Goal: Task Accomplishment & Management: Manage account settings

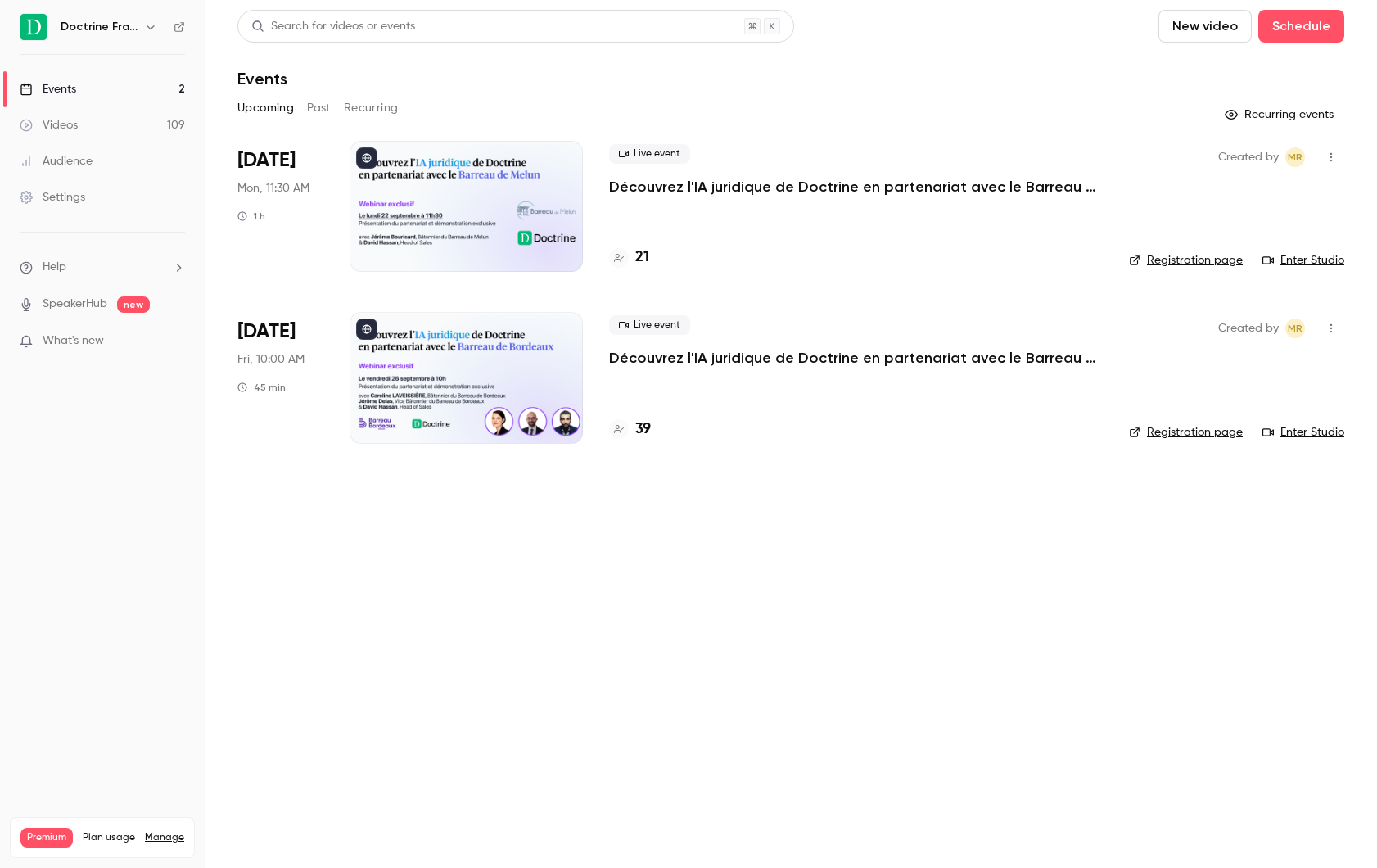
click at [646, 343] on div "Live event Découvrez l'IA juridique de Doctrine en partenariat avec [PERSON_NAM…" at bounding box center [855, 341] width 493 height 52
click at [639, 361] on p "Découvrez l'IA juridique de Doctrine en partenariat avec le Barreau de Bordeaux" at bounding box center [854, 357] width 491 height 19
click at [640, 432] on h4 "39" at bounding box center [643, 429] width 16 height 22
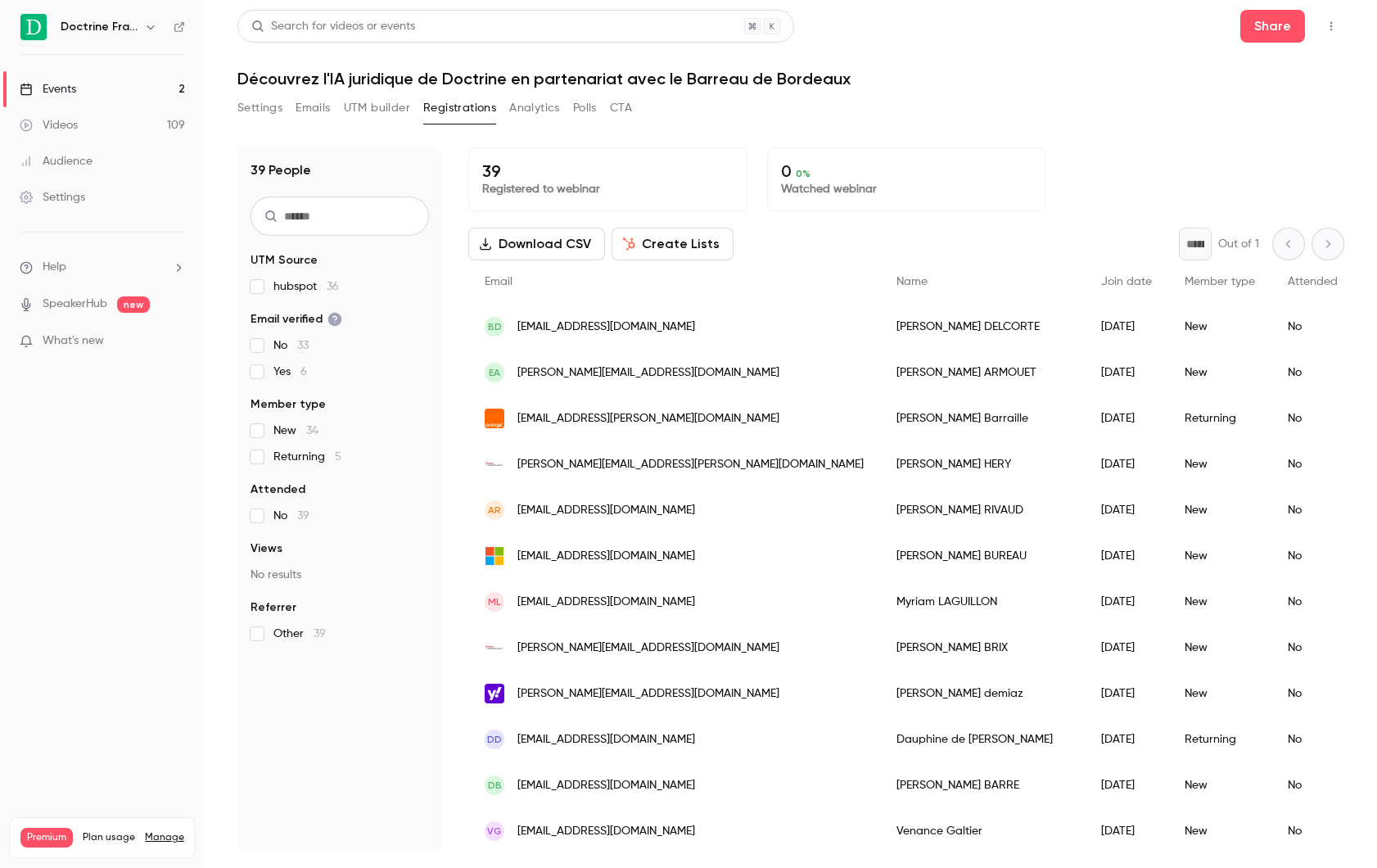
click at [258, 114] on button "Settings" at bounding box center [259, 108] width 45 height 27
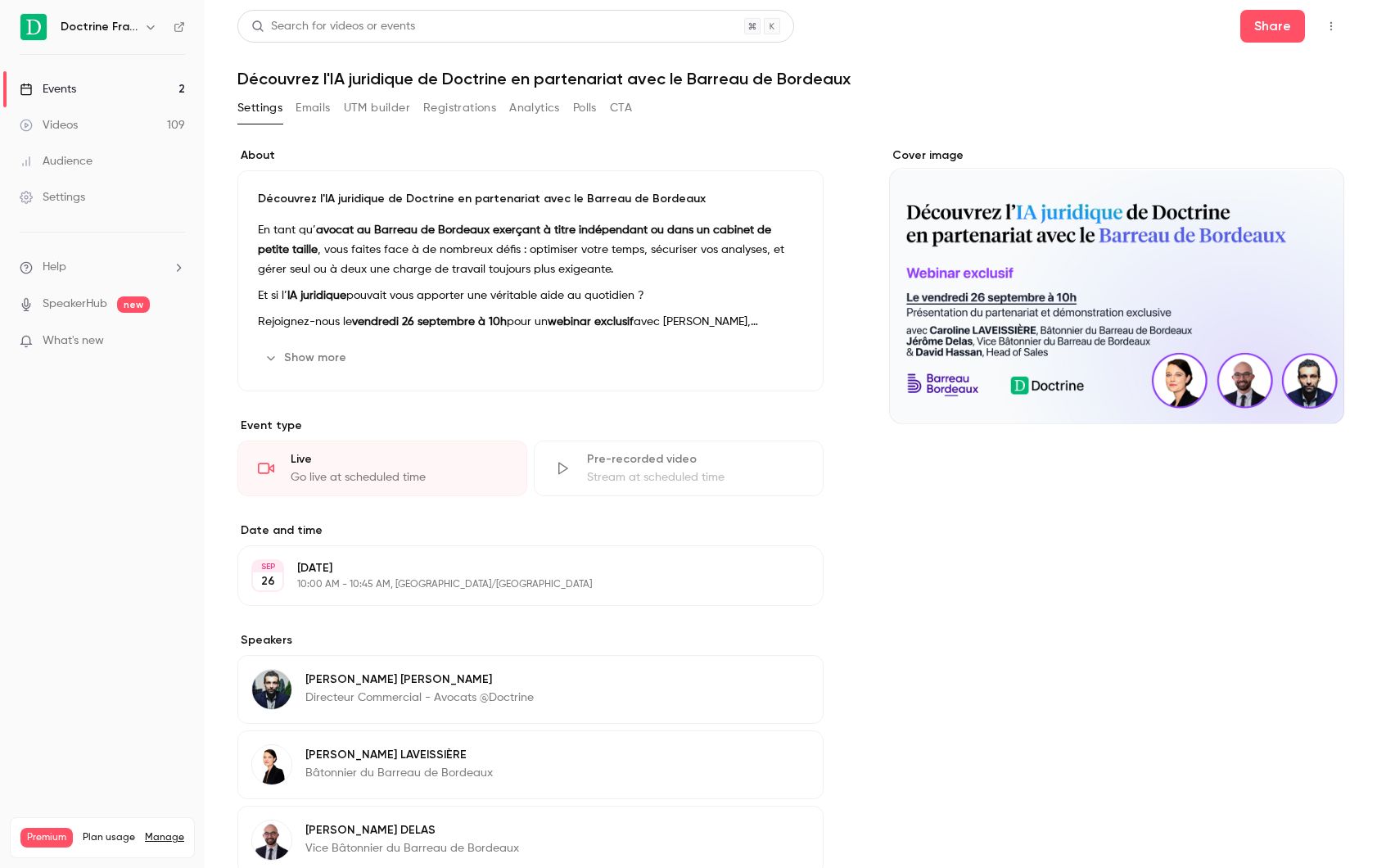
click at [314, 108] on button "Emails" at bounding box center [313, 108] width 35 height 27
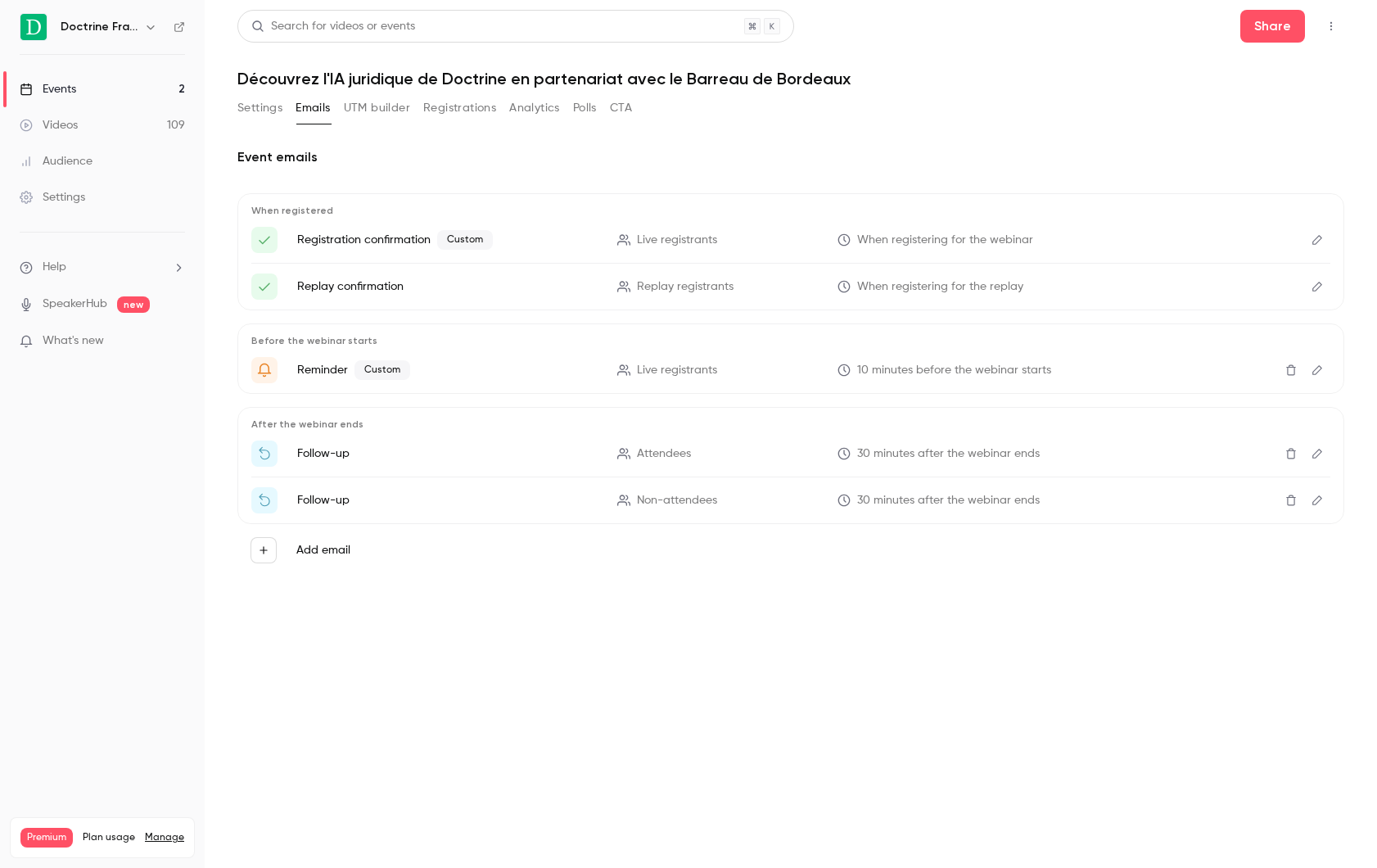
click at [386, 112] on button "UTM builder" at bounding box center [376, 108] width 66 height 27
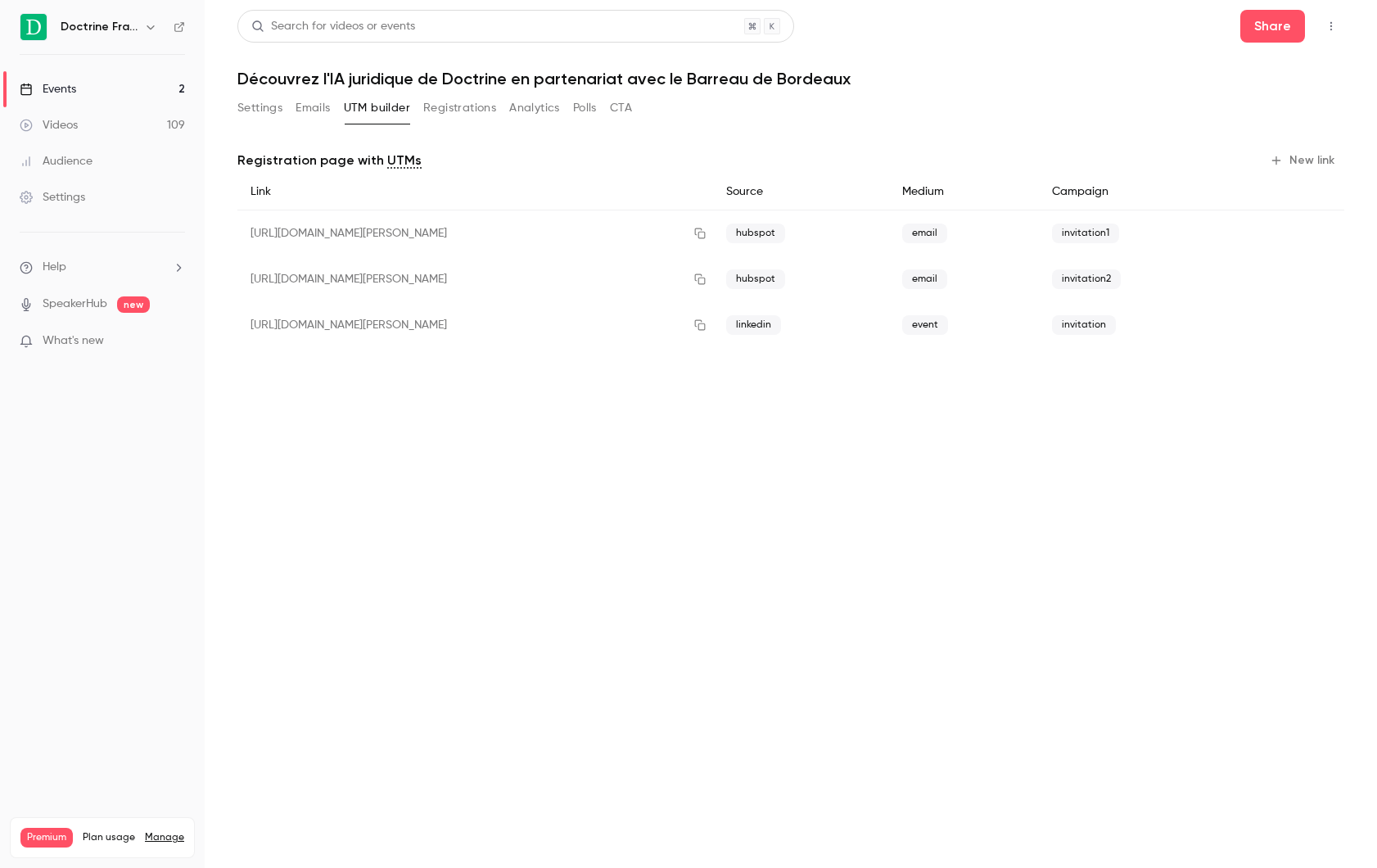
click at [482, 108] on button "Registrations" at bounding box center [460, 108] width 73 height 27
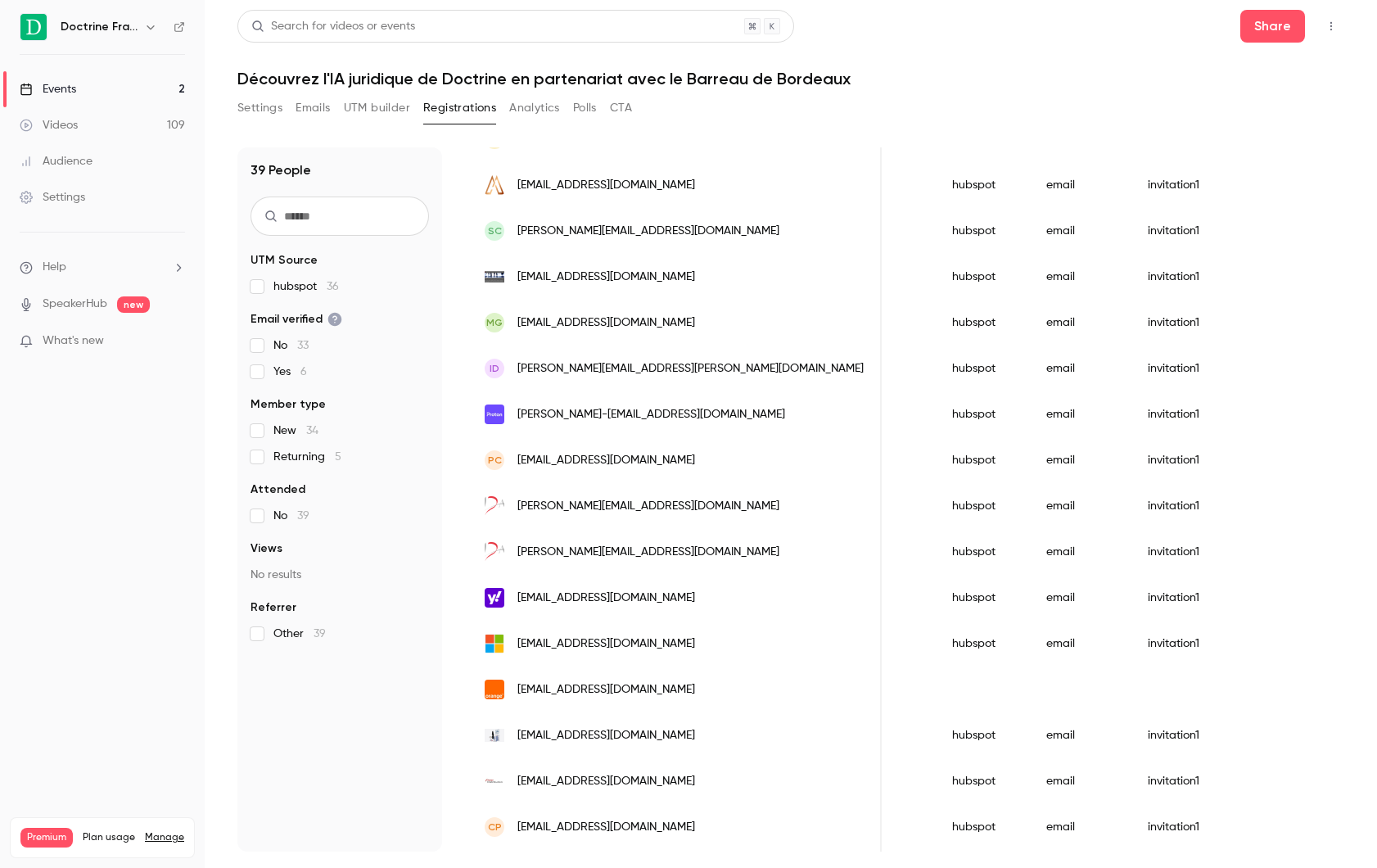
scroll to position [1240, 0]
